Goal: Information Seeking & Learning: Compare options

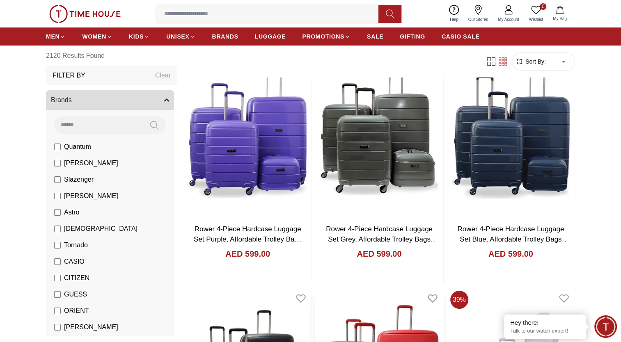
scroll to position [41, 0]
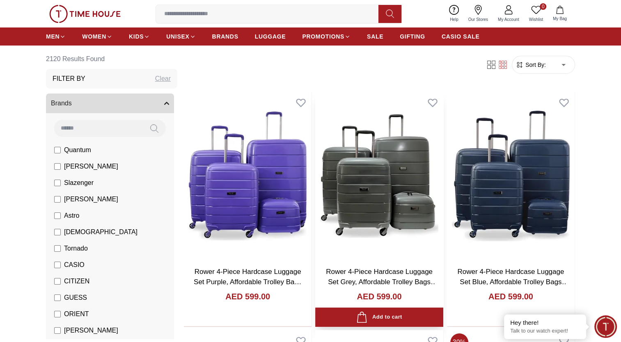
click at [381, 163] on img at bounding box center [379, 176] width 128 height 168
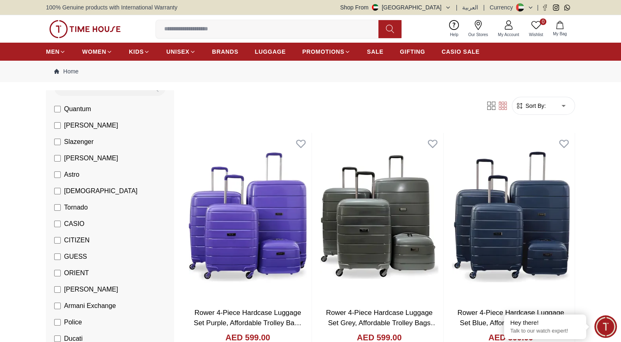
scroll to position [0, 0]
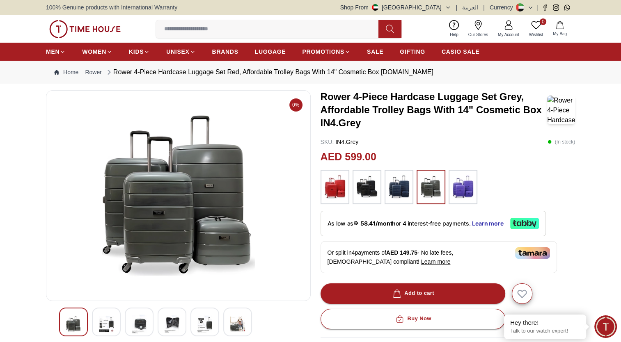
click at [339, 186] on img at bounding box center [335, 187] width 21 height 26
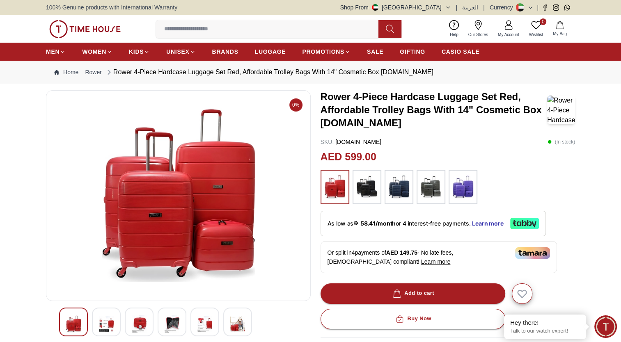
click at [368, 190] on img at bounding box center [367, 187] width 21 height 26
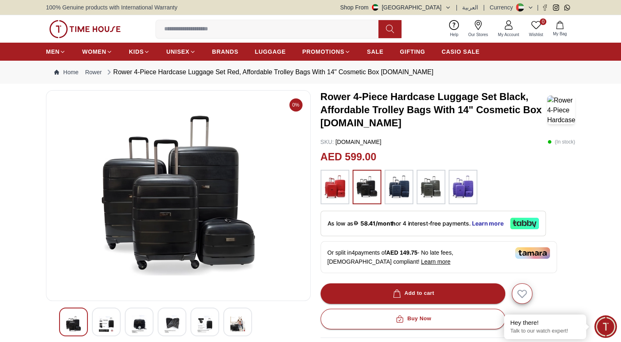
click at [392, 186] on img at bounding box center [399, 187] width 21 height 26
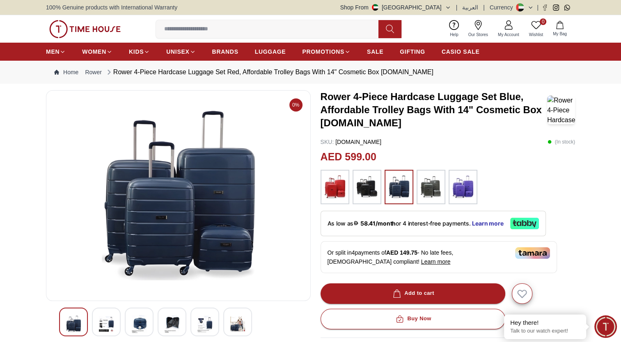
click at [435, 188] on img at bounding box center [431, 187] width 21 height 26
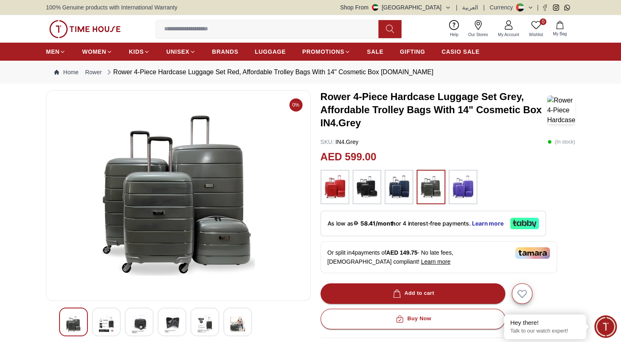
click at [461, 187] on img at bounding box center [463, 187] width 21 height 26
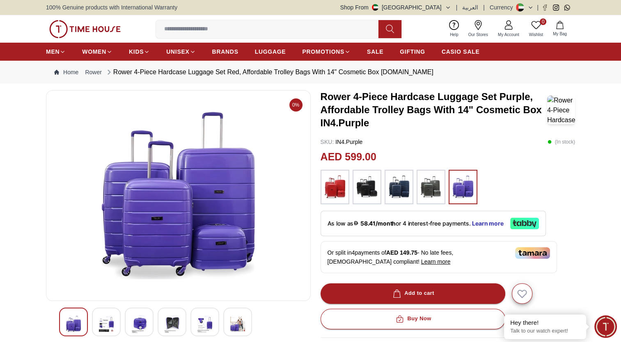
click at [330, 185] on img at bounding box center [335, 187] width 21 height 26
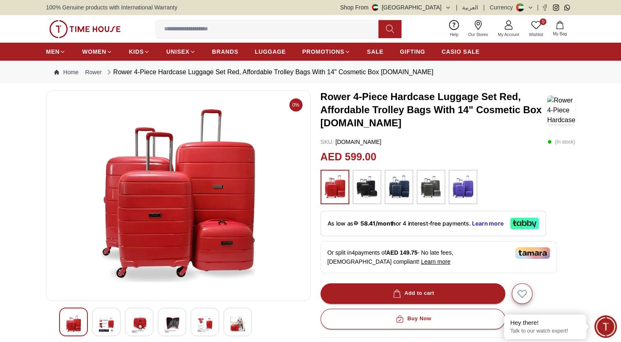
click at [364, 182] on img at bounding box center [367, 187] width 21 height 26
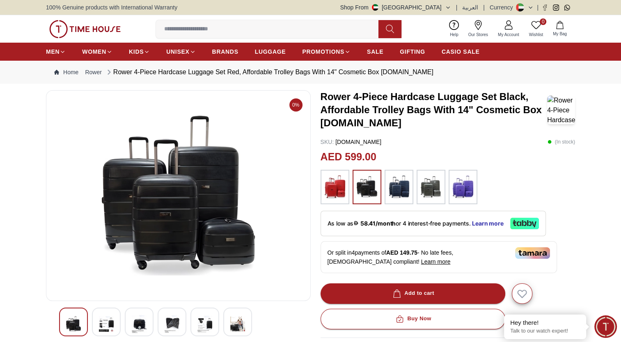
click at [405, 185] on img at bounding box center [399, 187] width 21 height 26
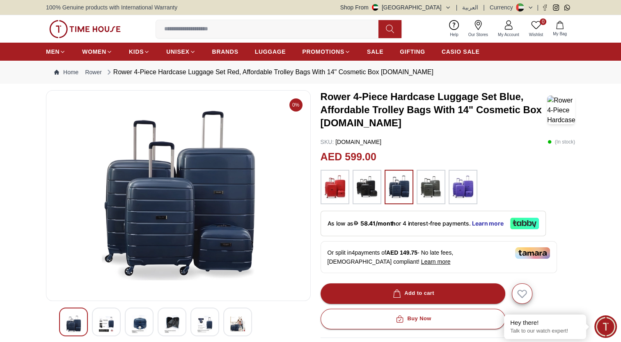
click at [429, 183] on img at bounding box center [431, 187] width 21 height 26
click at [453, 185] on img at bounding box center [463, 187] width 21 height 26
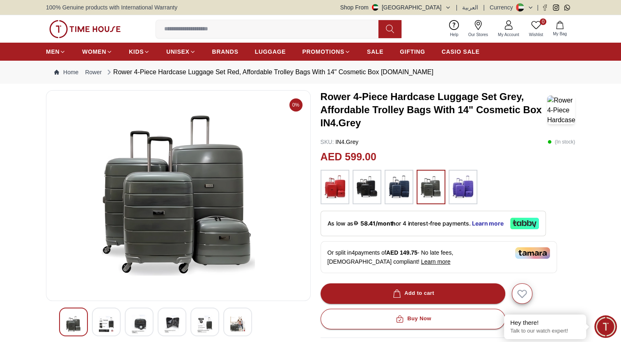
click at [563, 79] on nav "Home [PERSON_NAME] 4-Piece Hardcase Luggage Set Red, Affordable Trolley Bags Wi…" at bounding box center [310, 72] width 529 height 23
